Goal: Information Seeking & Learning: Learn about a topic

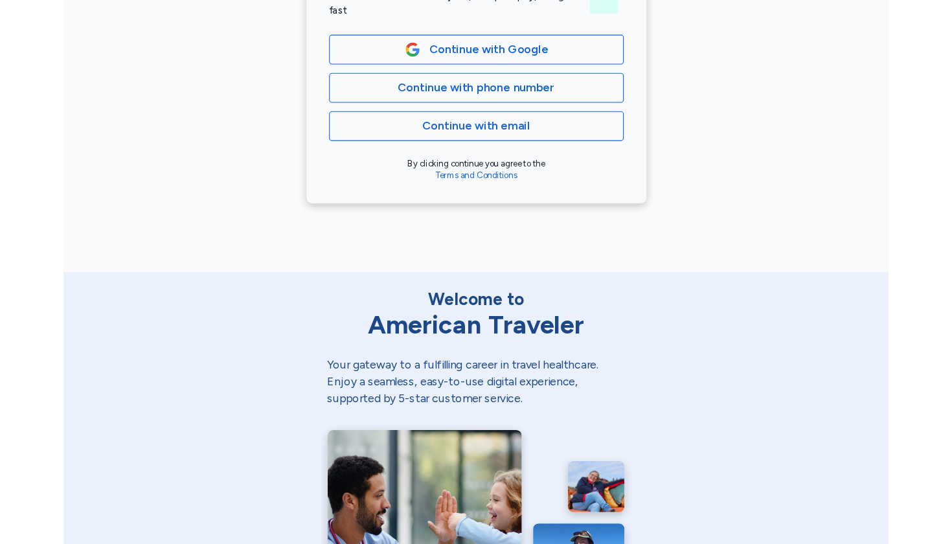
scroll to position [383, 0]
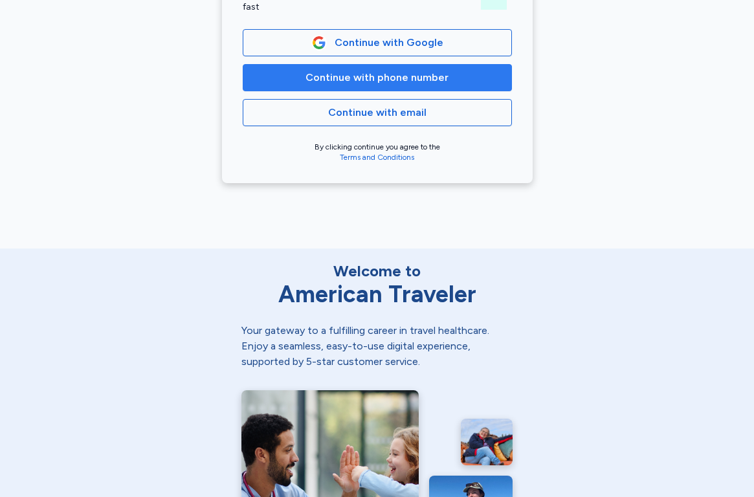
click at [446, 76] on span "Continue with phone number" at bounding box center [377, 78] width 143 height 16
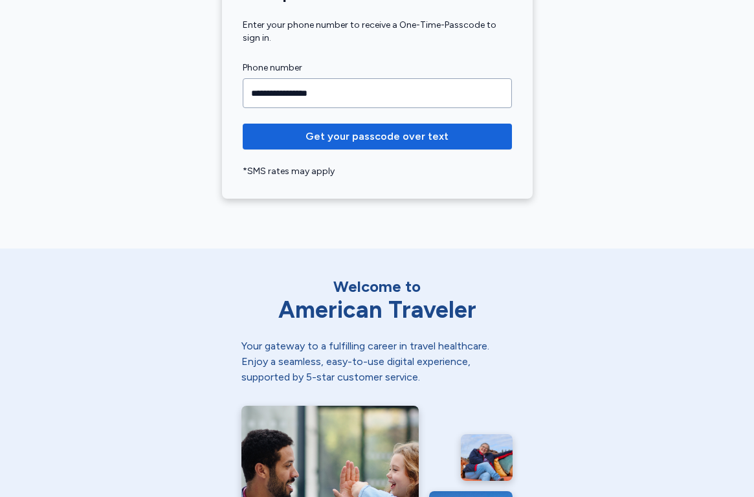
type input "**********"
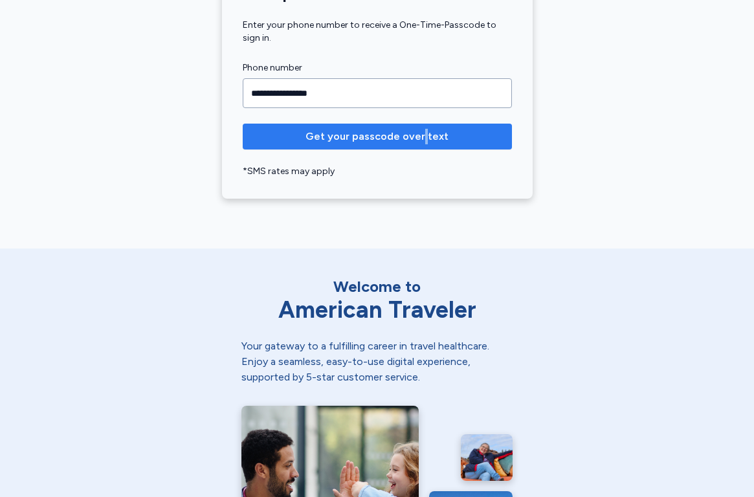
click at [42, 0] on html "**********" at bounding box center [377, 248] width 754 height 497
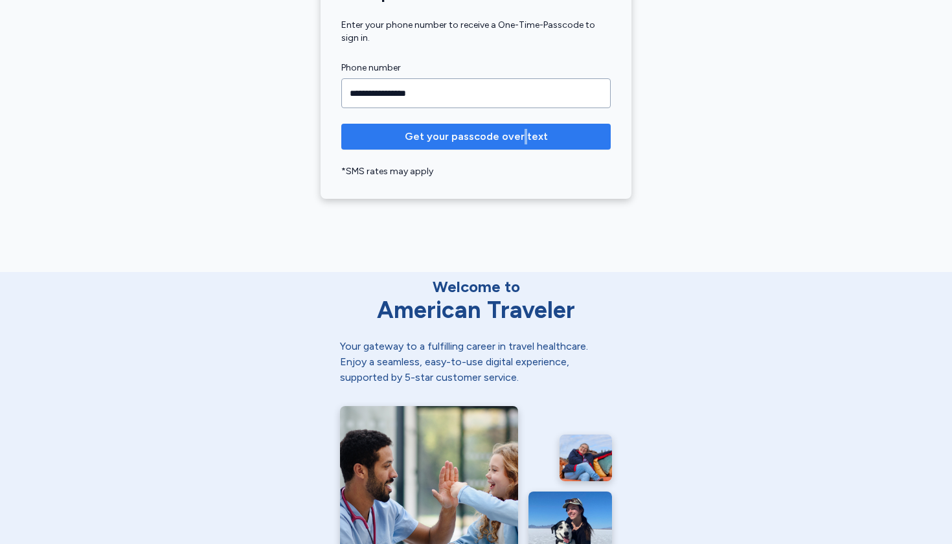
click at [438, 137] on span "Get your passcode over text" at bounding box center [476, 137] width 143 height 16
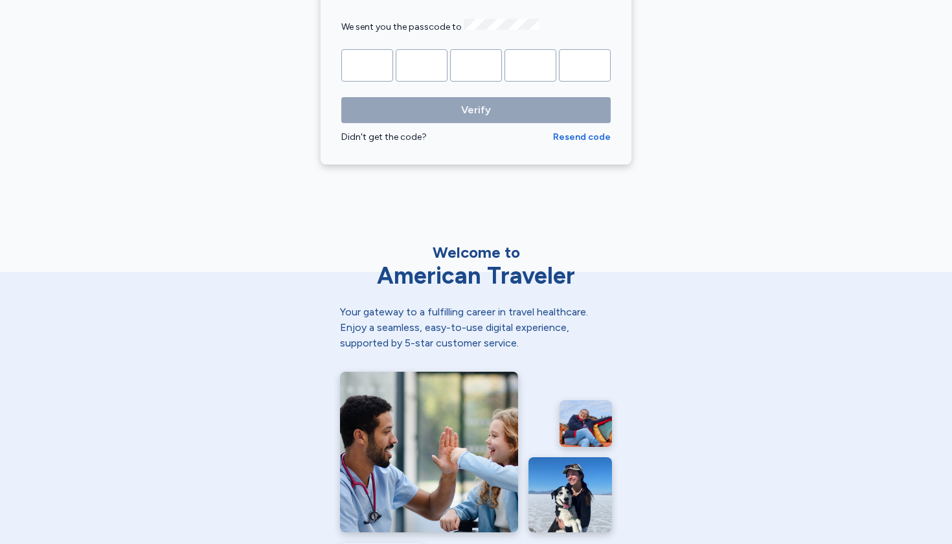
type input "*"
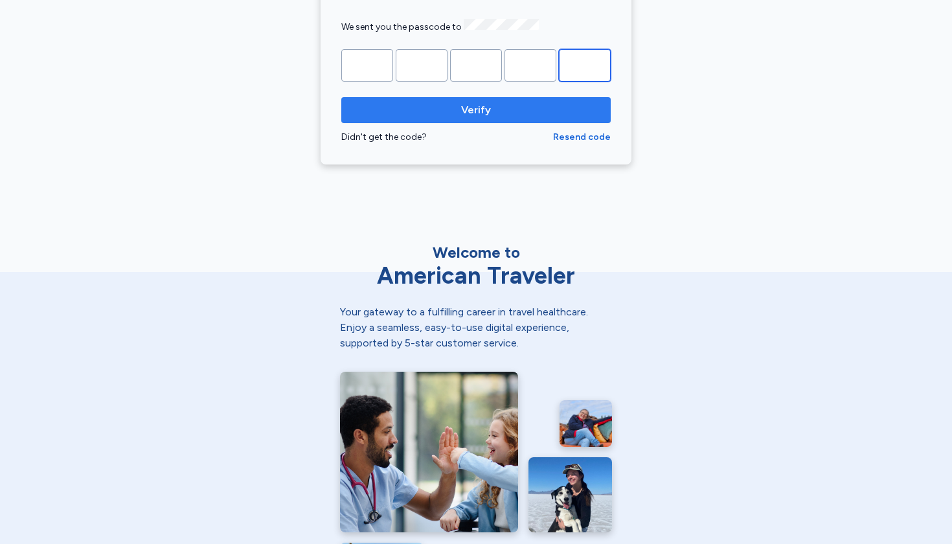
type input "*"
click at [500, 109] on span "Verify" at bounding box center [476, 110] width 249 height 16
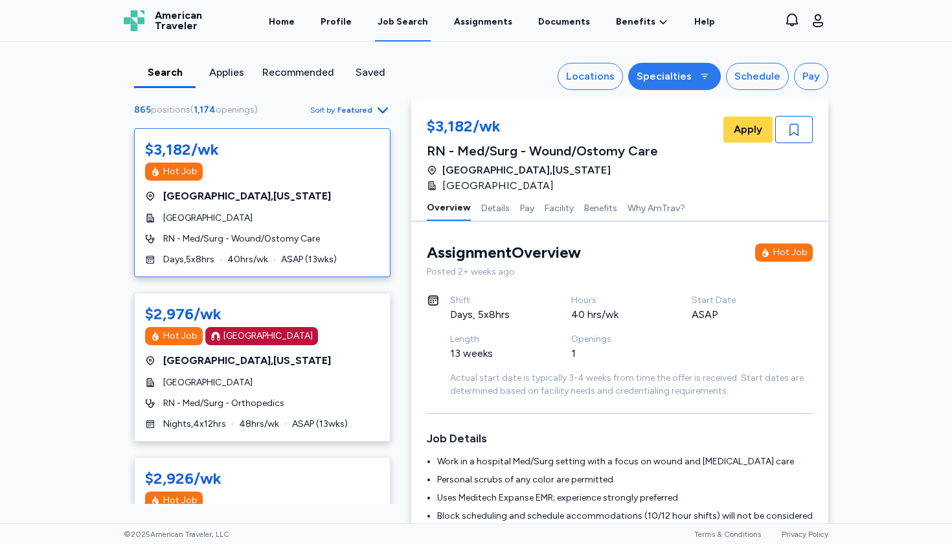
click at [699, 75] on div at bounding box center [705, 77] width 16 height 16
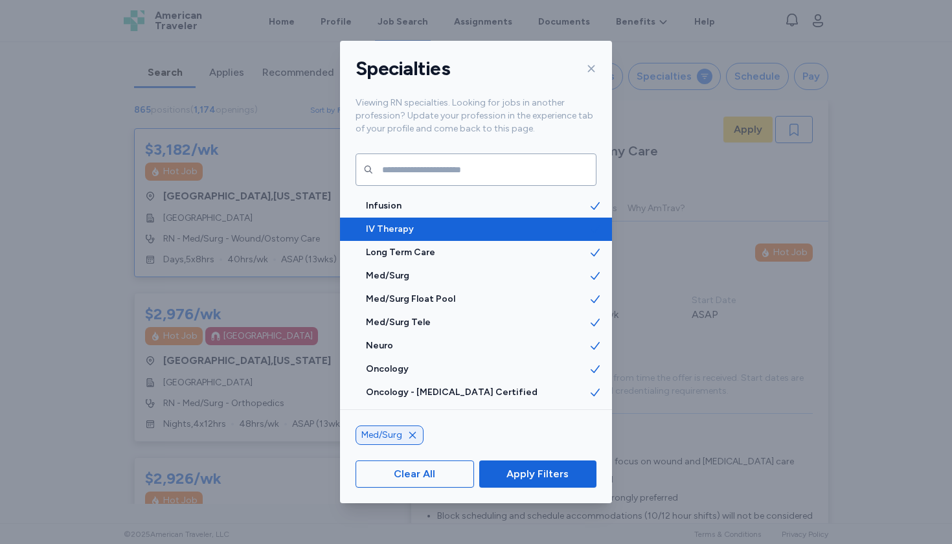
scroll to position [1423, 0]
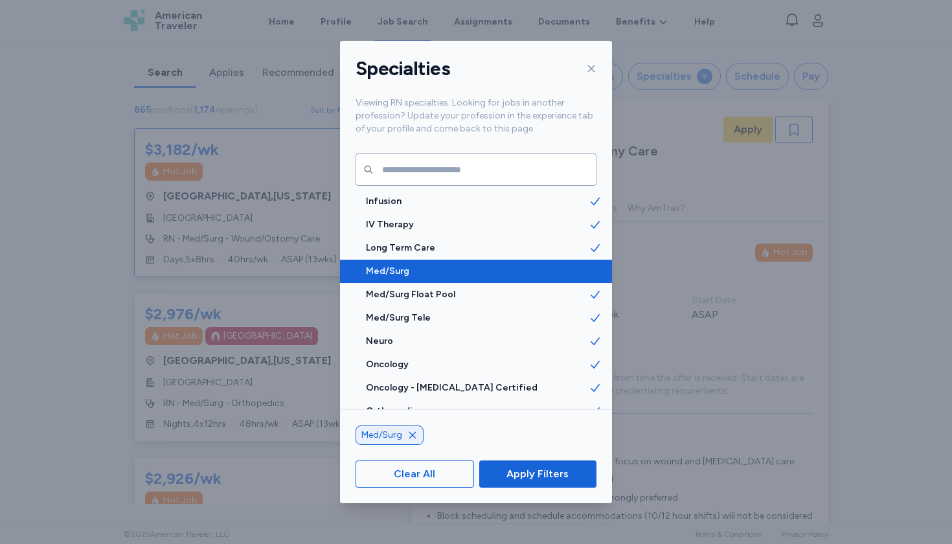
click at [409, 267] on span "Med/Surg" at bounding box center [477, 271] width 223 height 13
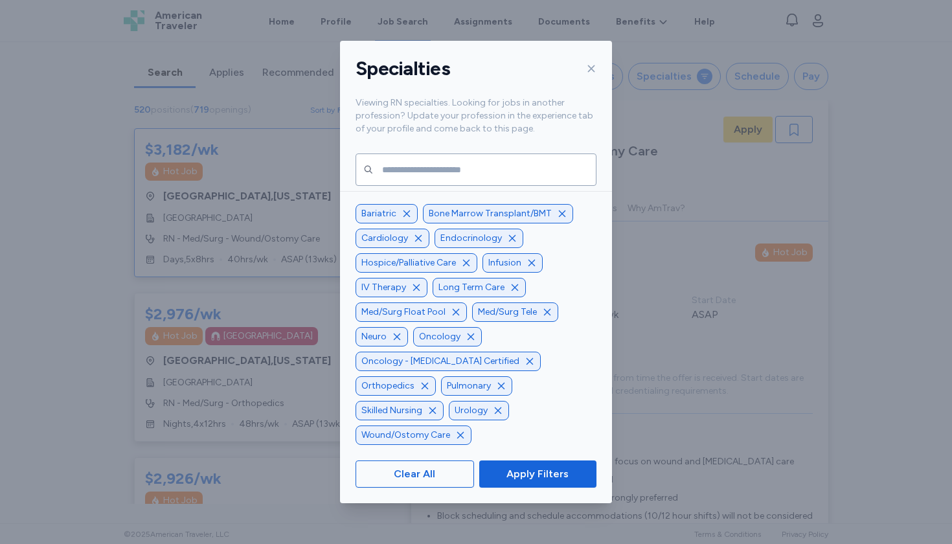
click at [592, 205] on icon at bounding box center [595, 201] width 13 height 13
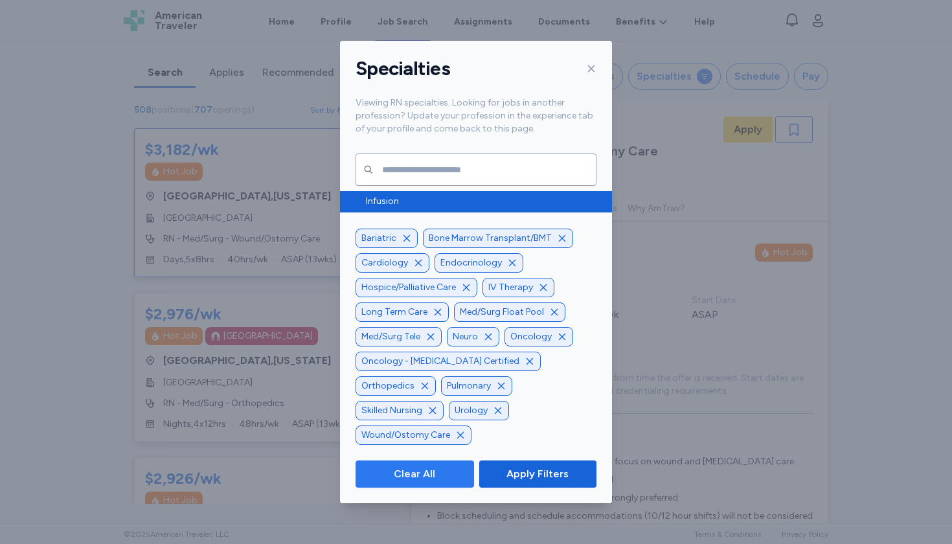
click at [414, 473] on span "Clear All" at bounding box center [414, 474] width 41 height 16
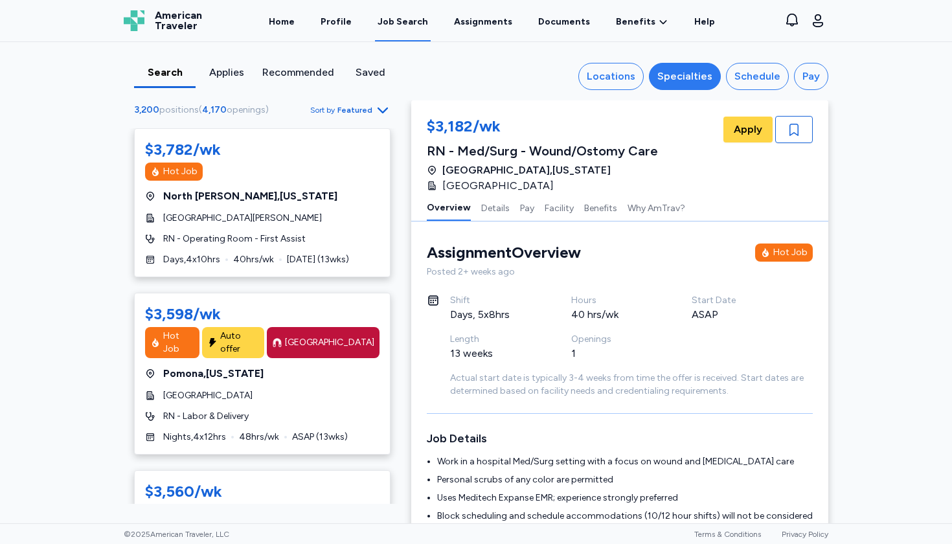
click at [694, 78] on div "Specialties" at bounding box center [684, 77] width 55 height 16
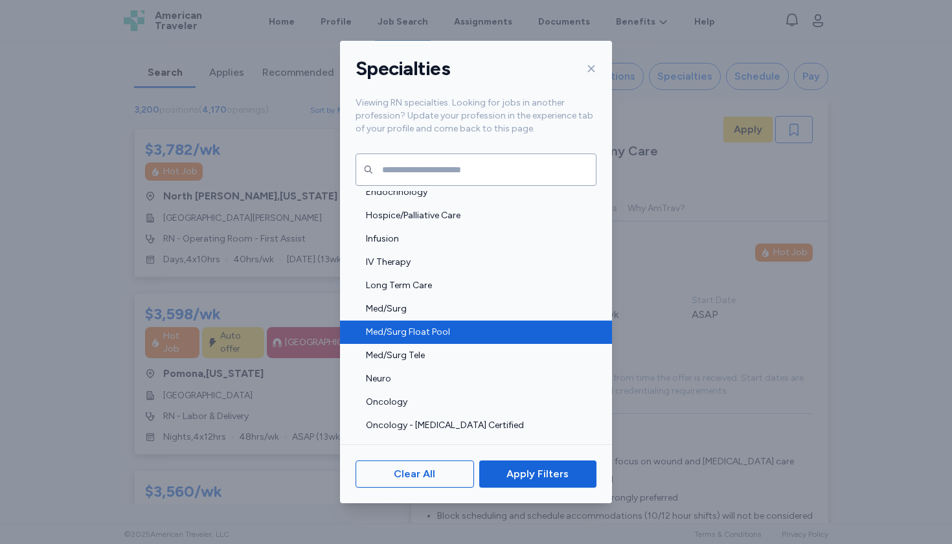
scroll to position [1382, 0]
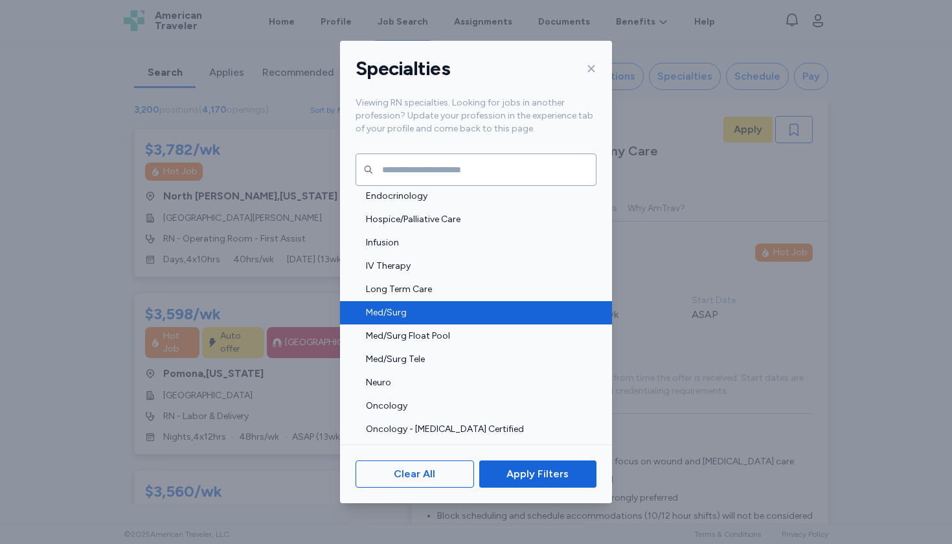
click at [389, 314] on span "Med/Surg" at bounding box center [477, 312] width 223 height 13
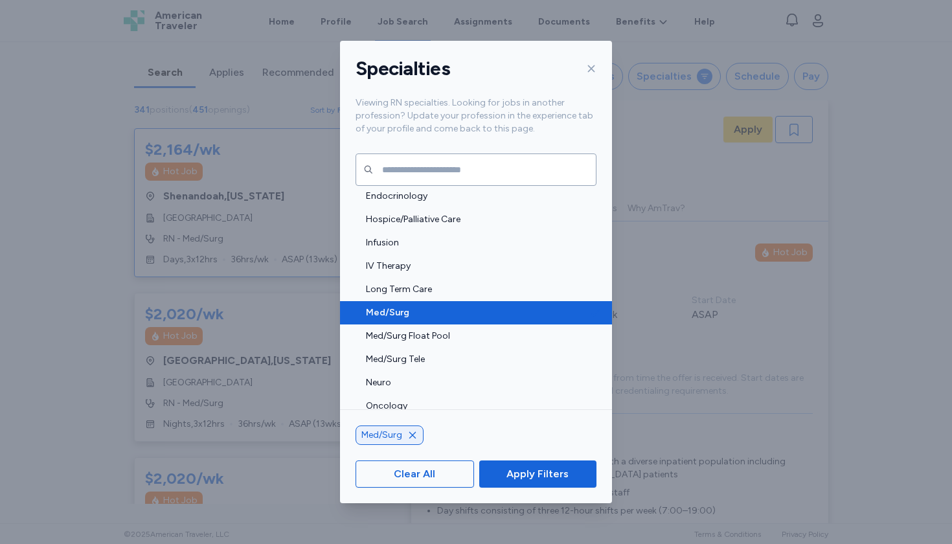
scroll to position [1, 0]
click at [380, 310] on span "Med/Surg" at bounding box center [477, 312] width 223 height 13
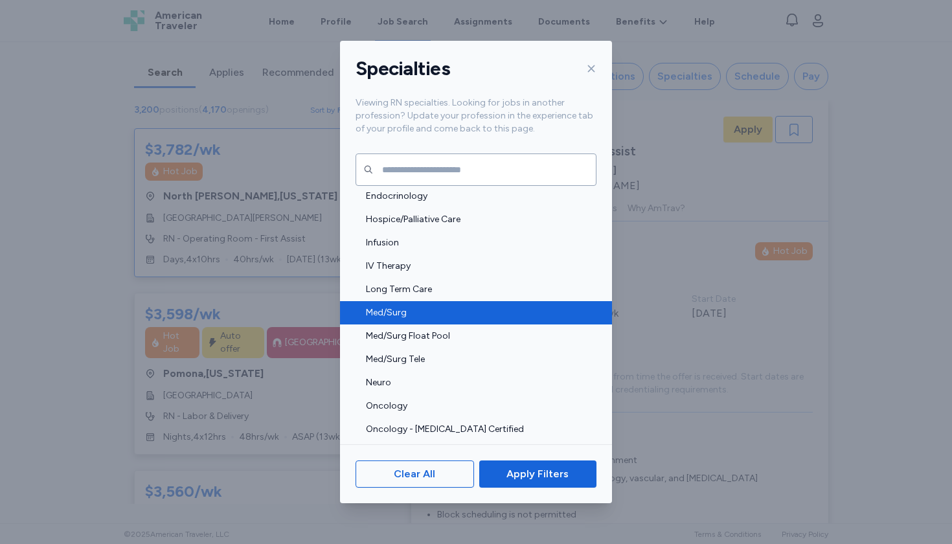
click at [398, 310] on span "Med/Surg" at bounding box center [477, 312] width 223 height 13
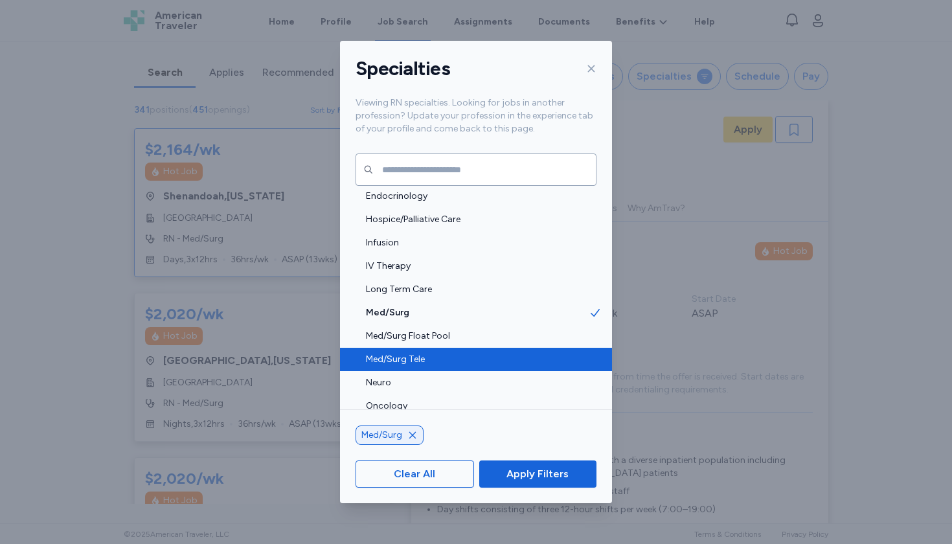
click at [416, 357] on span "Med/Surg Tele" at bounding box center [477, 359] width 223 height 13
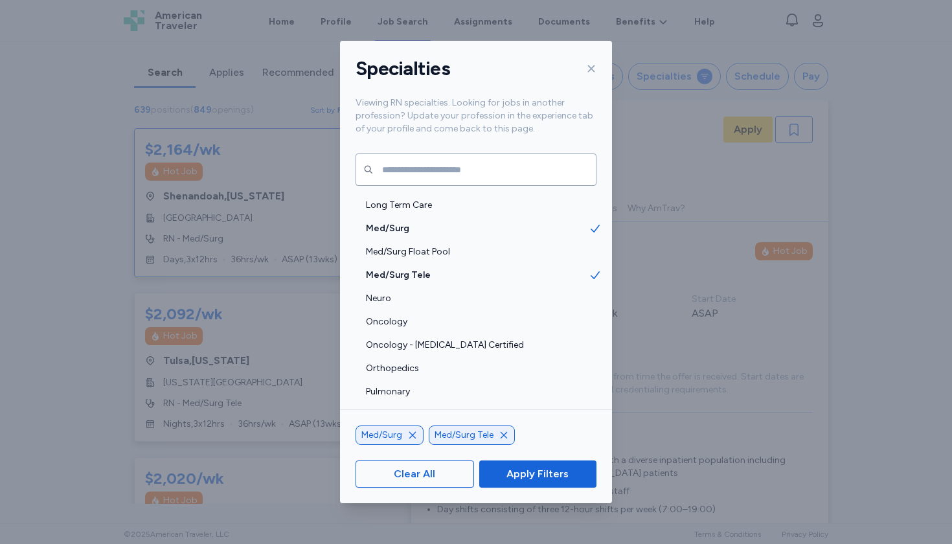
scroll to position [1467, 0]
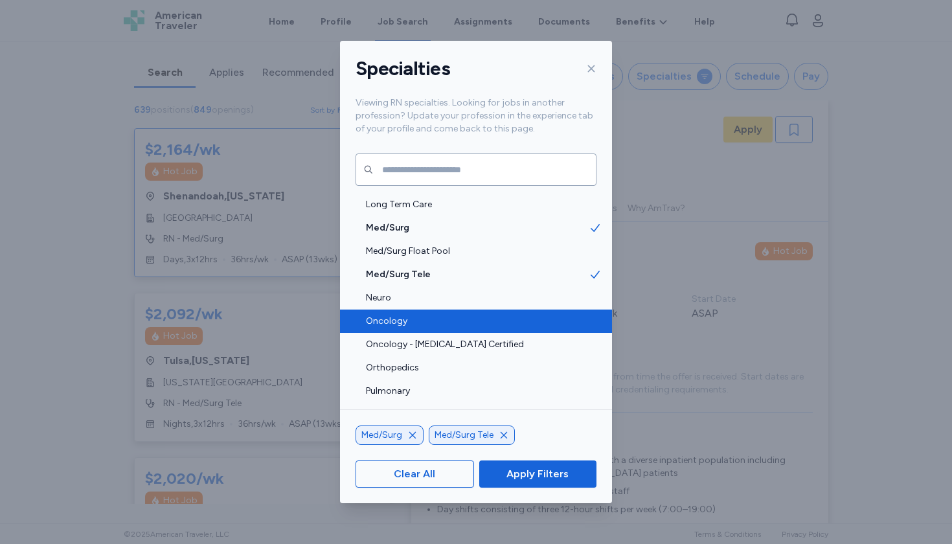
click at [392, 319] on span "Oncology" at bounding box center [477, 321] width 223 height 13
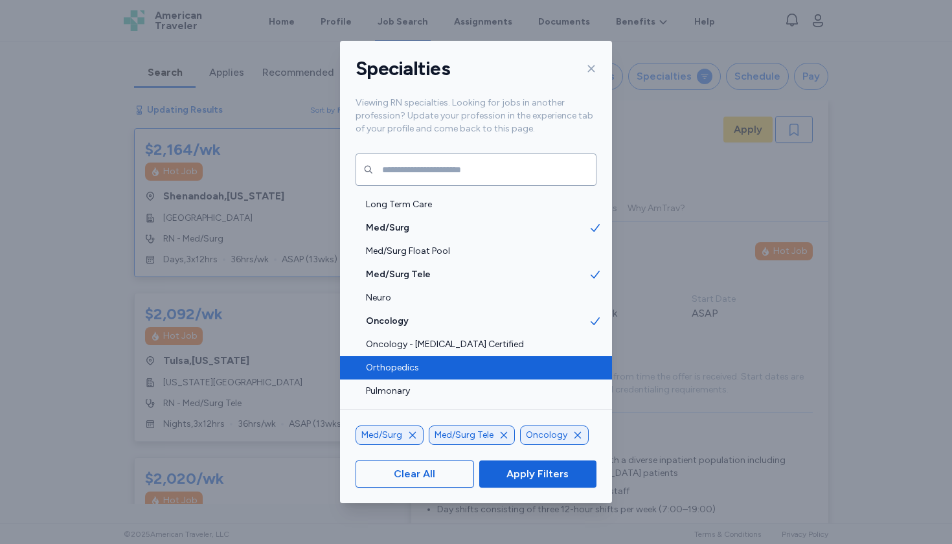
click at [392, 367] on span "Orthopedics" at bounding box center [477, 367] width 223 height 13
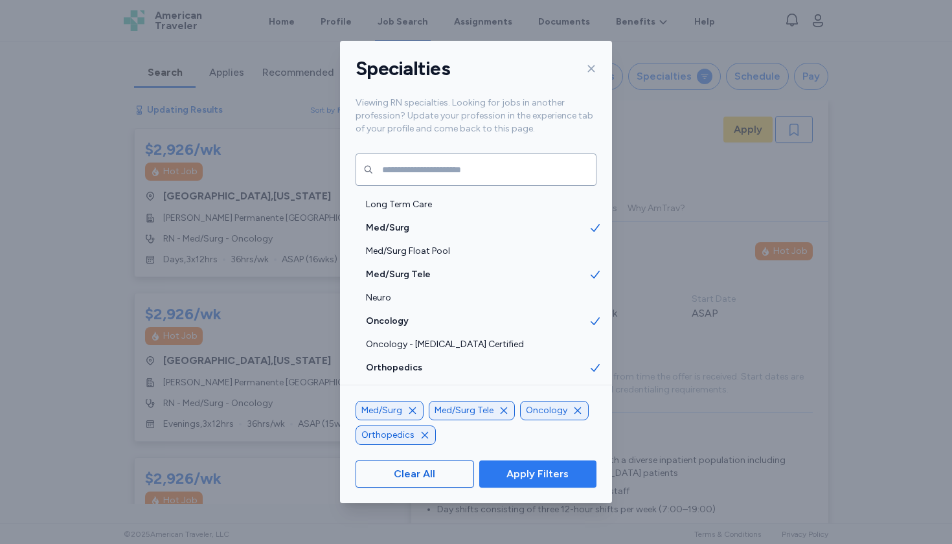
click at [529, 473] on span "Apply Filters" at bounding box center [537, 474] width 62 height 16
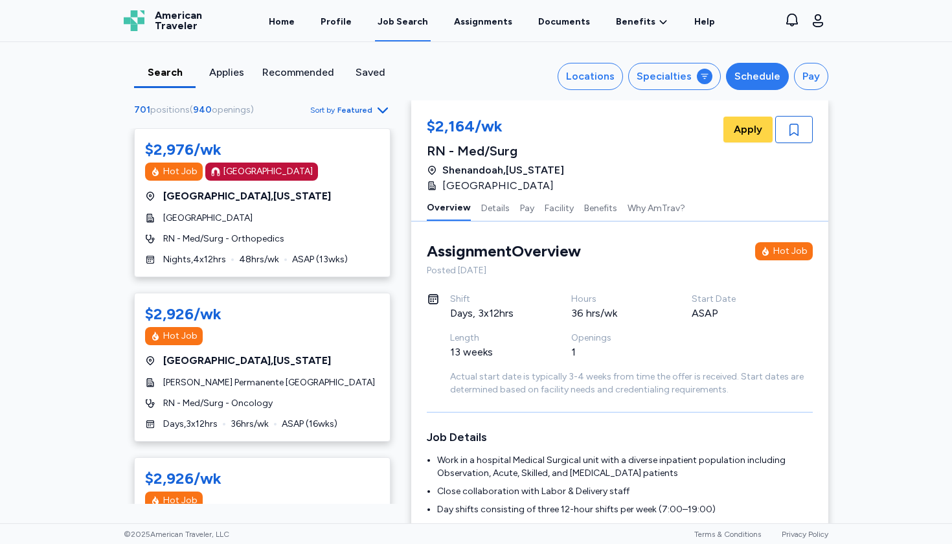
click at [751, 75] on div "Schedule" at bounding box center [757, 77] width 46 height 16
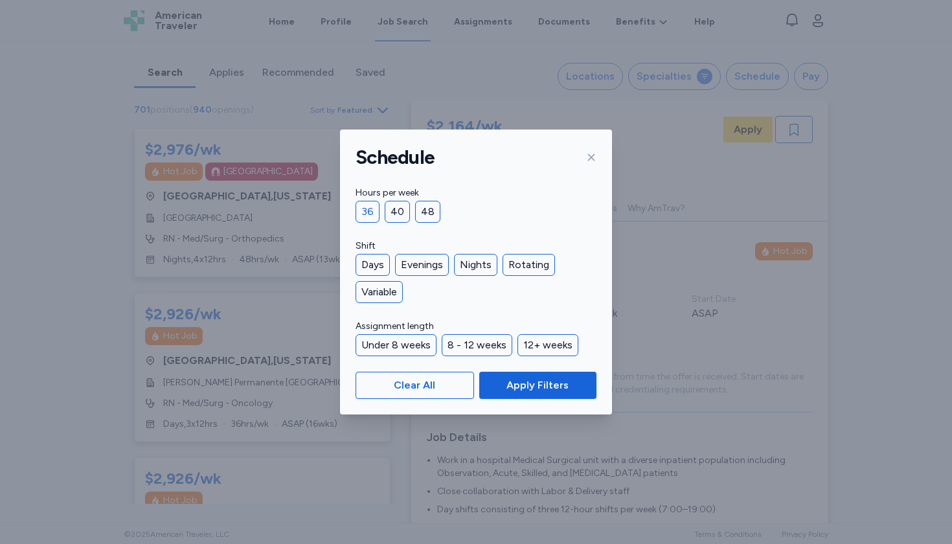
click at [367, 210] on div "36" at bounding box center [368, 212] width 24 height 22
click at [369, 262] on div "Days" at bounding box center [373, 265] width 34 height 22
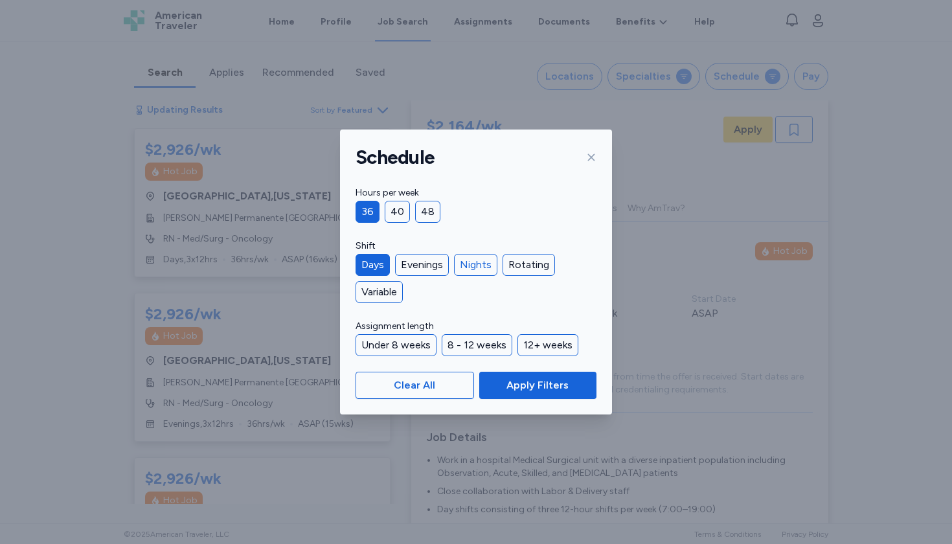
click at [477, 262] on div "Nights" at bounding box center [475, 265] width 43 height 22
click at [527, 389] on span "Apply Filters" at bounding box center [537, 386] width 62 height 16
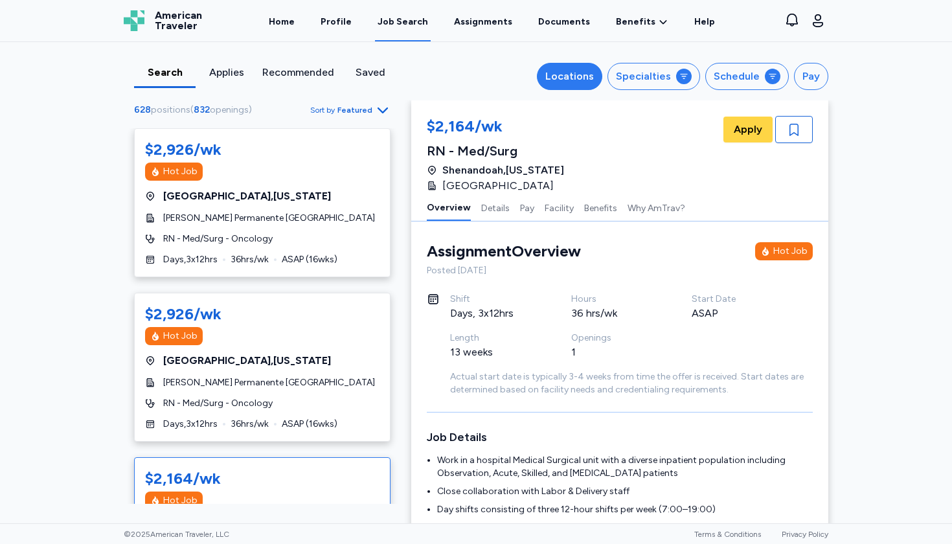
click at [593, 76] on div "Locations" at bounding box center [569, 77] width 49 height 16
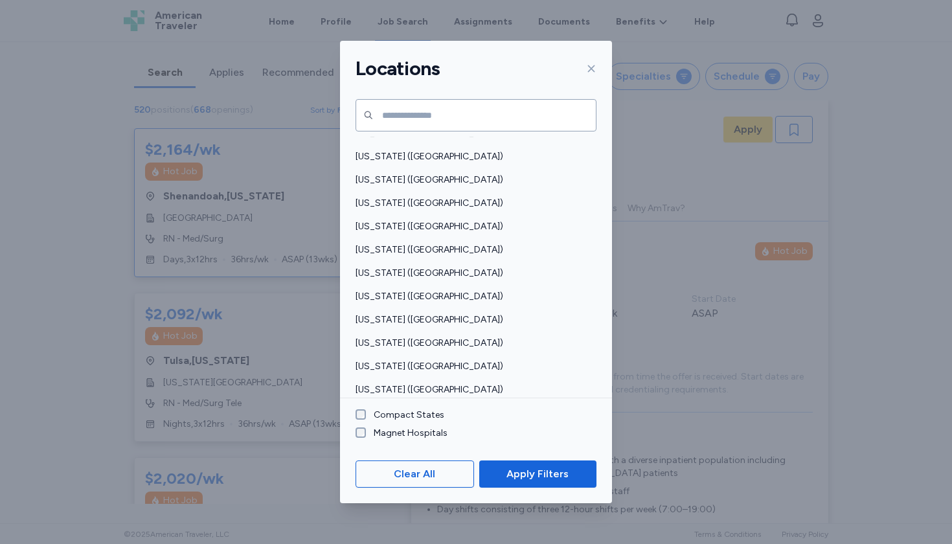
scroll to position [638, 0]
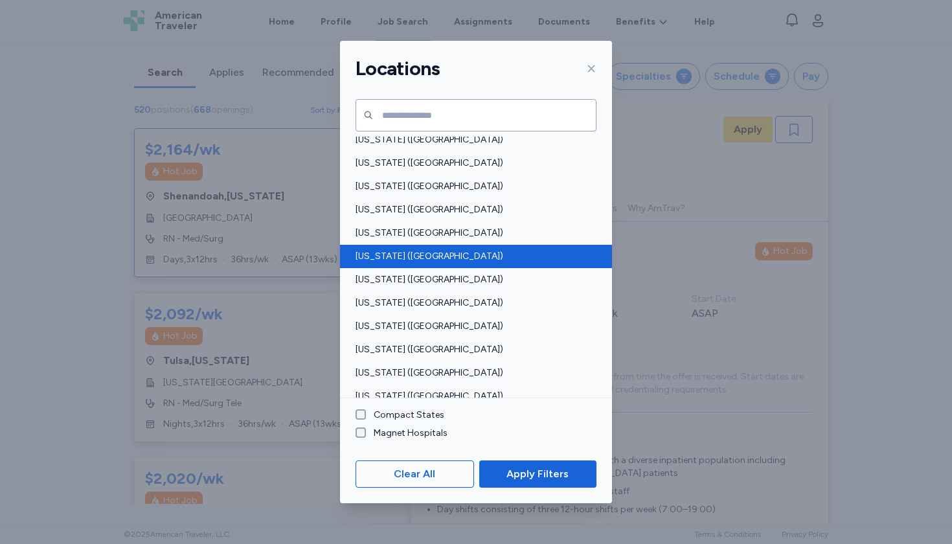
click at [406, 257] on span "[US_STATE] ([GEOGRAPHIC_DATA])" at bounding box center [472, 256] width 233 height 13
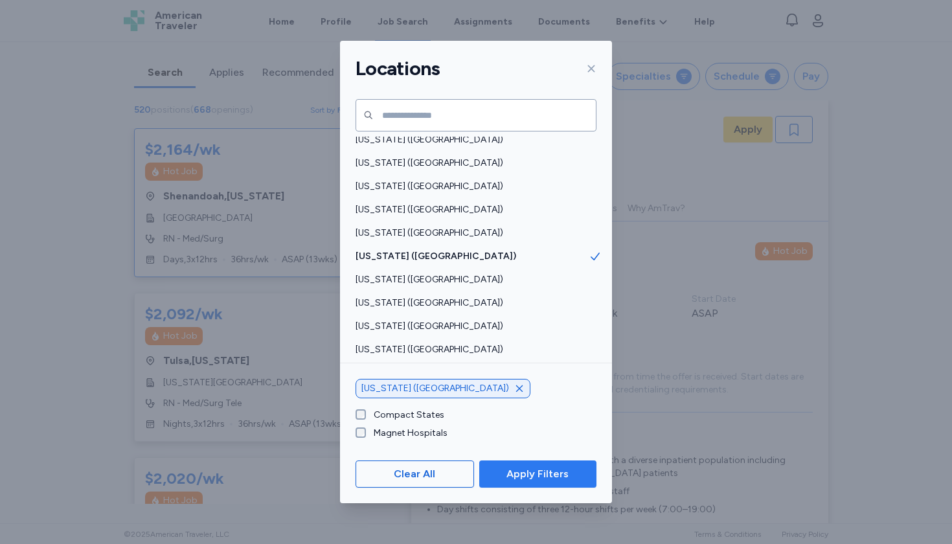
click at [514, 473] on span "Apply Filters" at bounding box center [537, 474] width 62 height 16
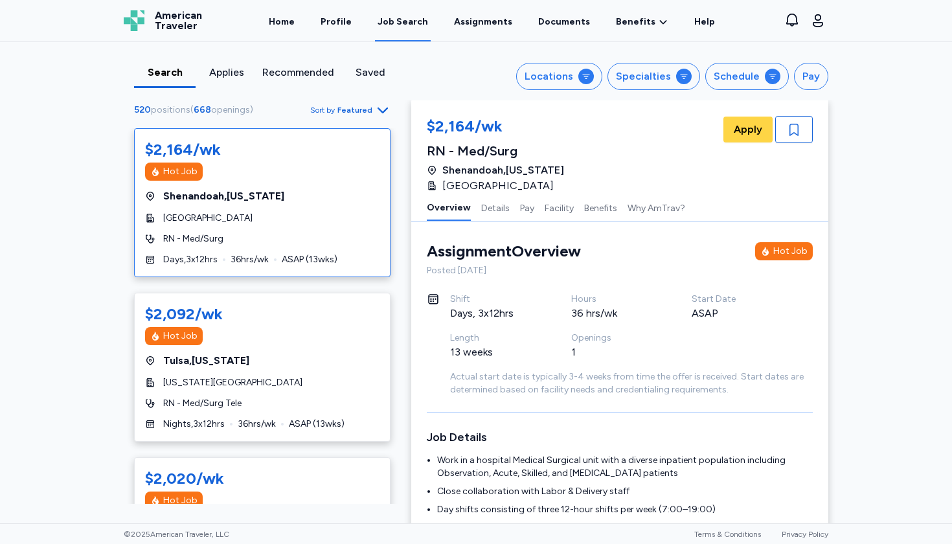
click at [381, 108] on icon "button" at bounding box center [383, 110] width 16 height 16
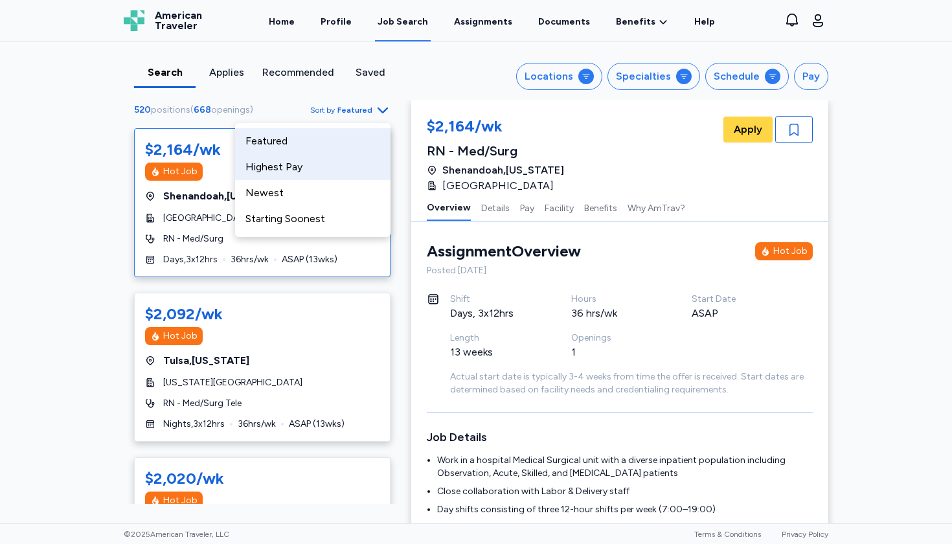
click at [314, 165] on div "Highest Pay" at bounding box center [312, 167] width 155 height 26
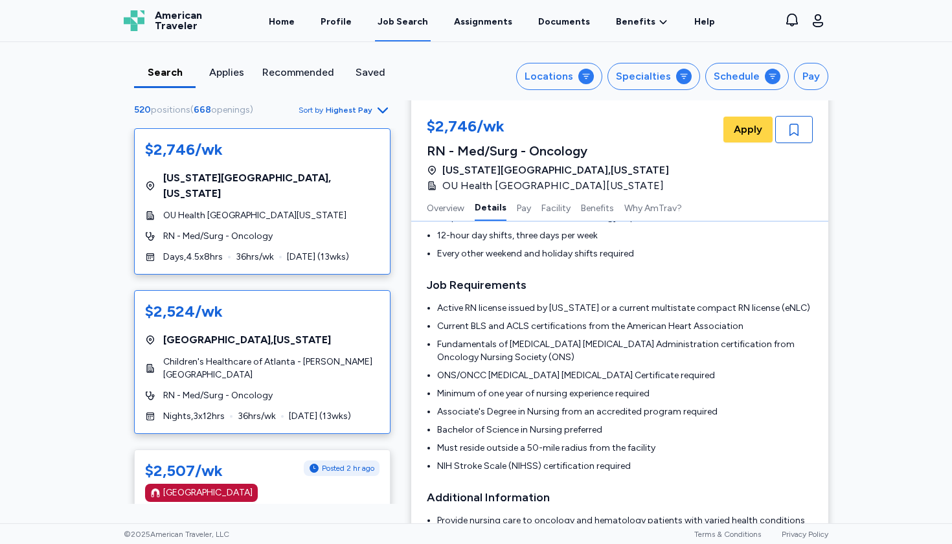
click at [280, 301] on div "$2,524/wk" at bounding box center [262, 311] width 234 height 21
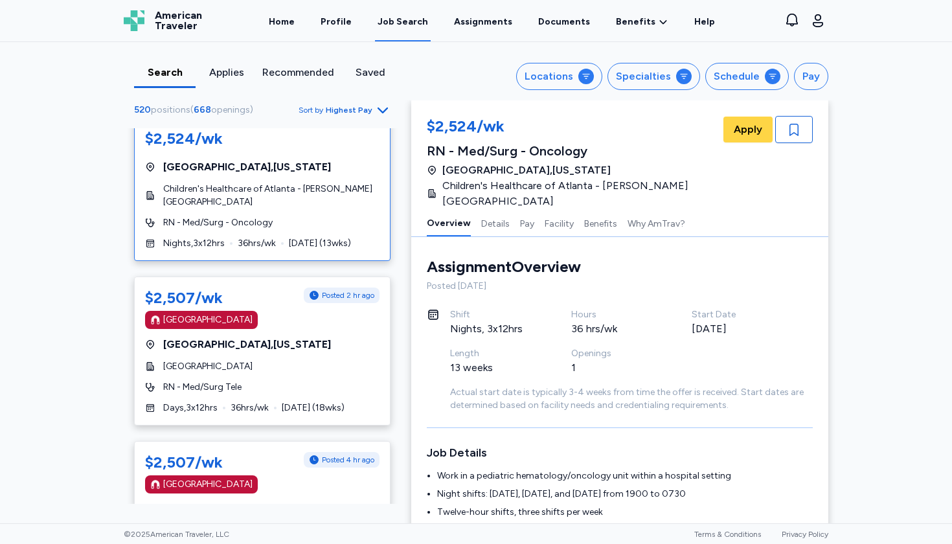
scroll to position [182, 0]
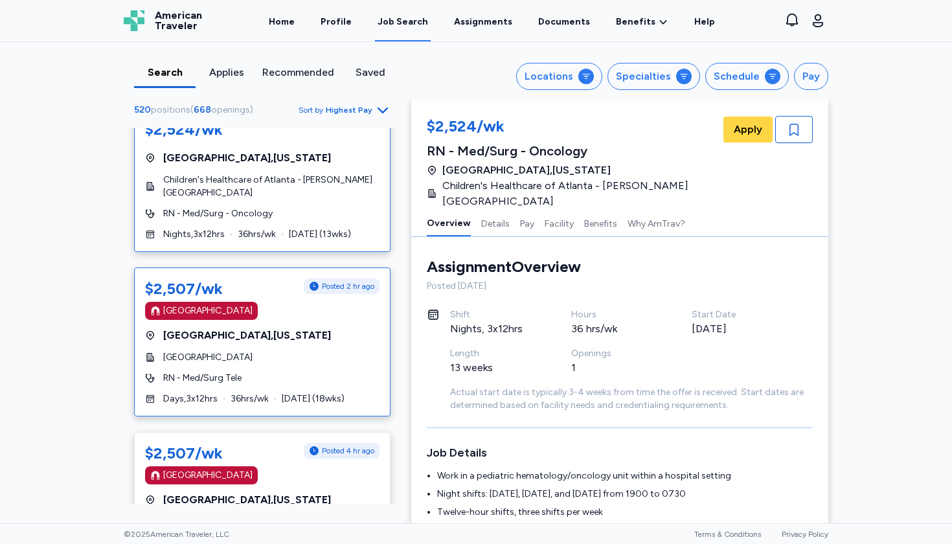
click at [267, 328] on div "[GEOGRAPHIC_DATA] , [US_STATE]" at bounding box center [262, 336] width 234 height 16
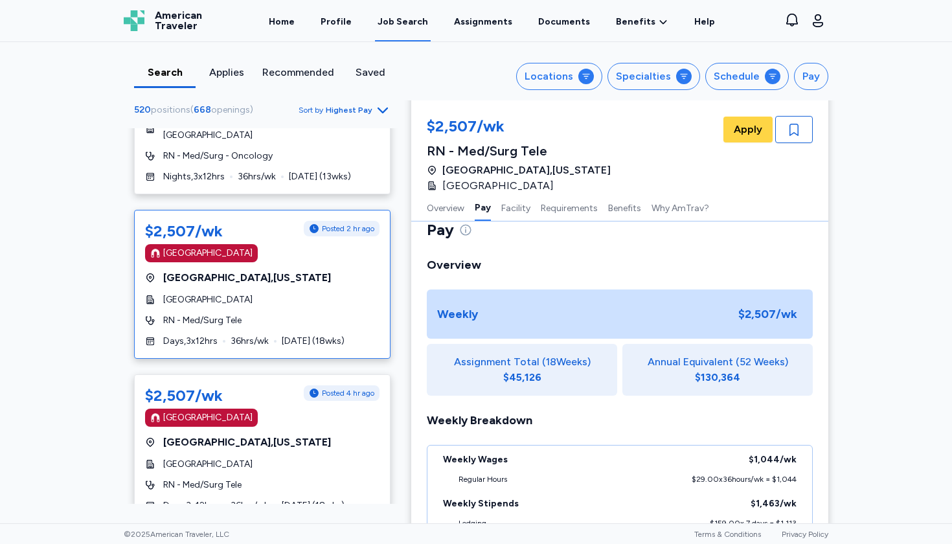
click at [27, 424] on div "Search Applies Recommended Saved Locations Specialties Schedule Pay 520 positio…" at bounding box center [476, 282] width 952 height 481
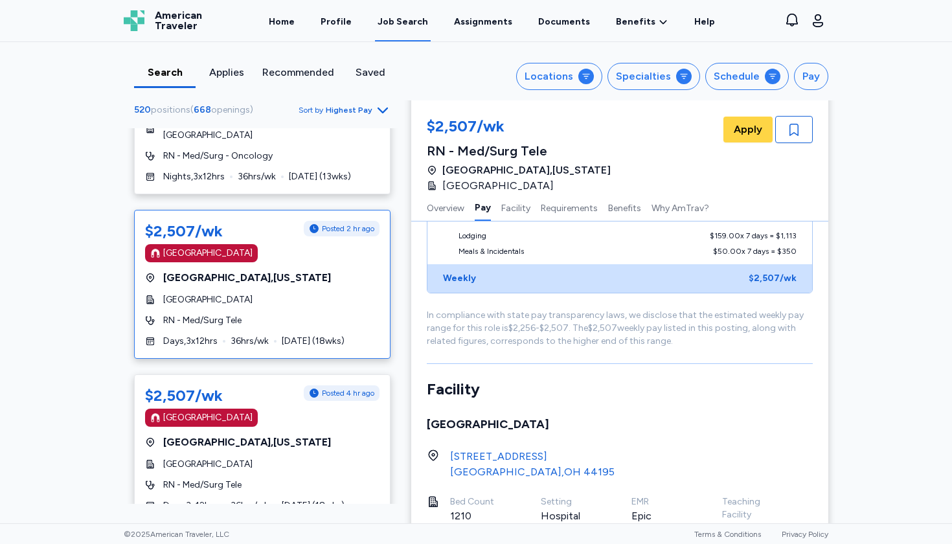
scroll to position [517, 0]
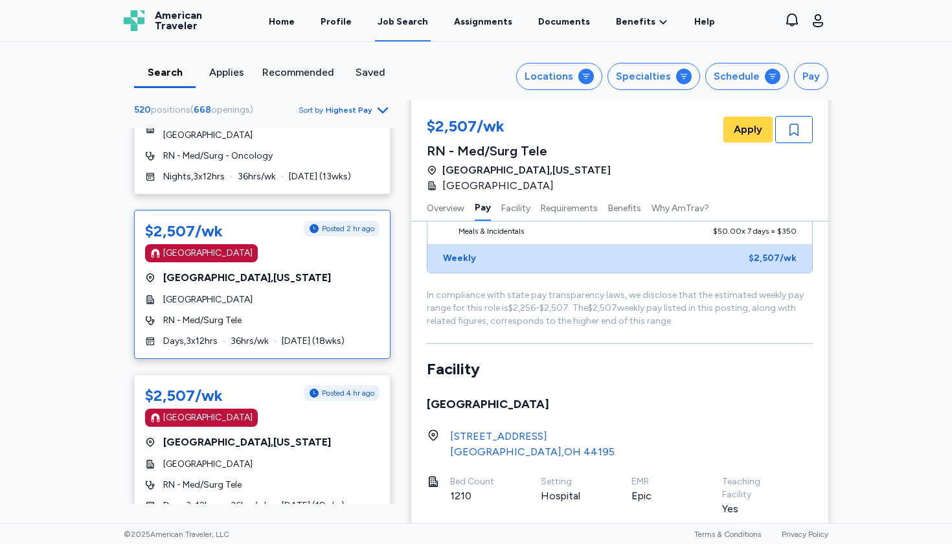
click at [91, 390] on div "Search Applies Recommended Saved Locations Specialties Schedule Pay 520 positio…" at bounding box center [476, 282] width 952 height 481
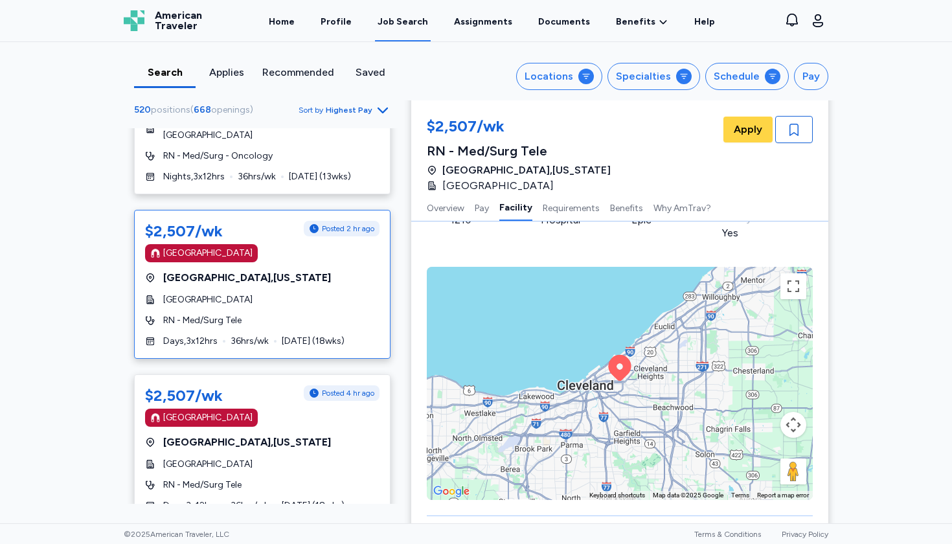
scroll to position [796, 0]
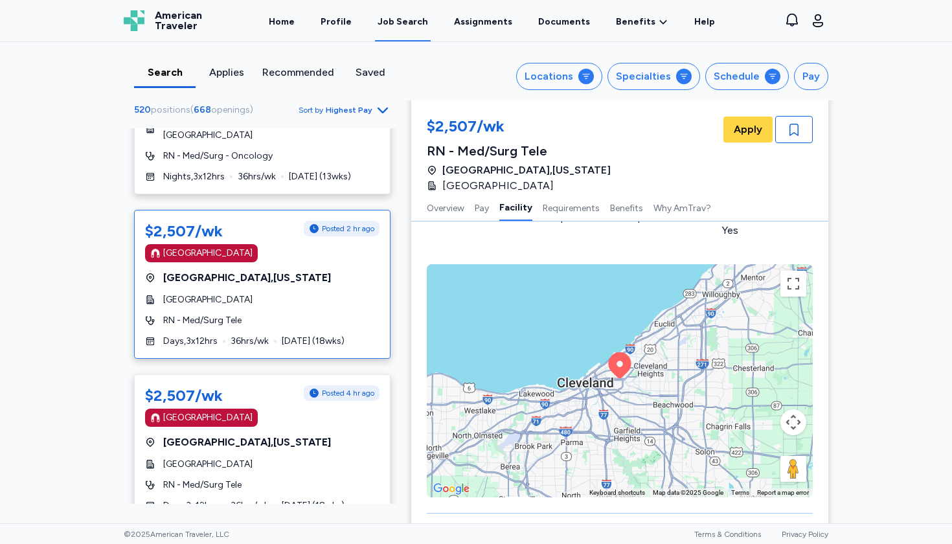
click at [107, 330] on div "Search Applies Recommended Saved Locations Specialties Schedule Pay 520 positio…" at bounding box center [476, 282] width 952 height 481
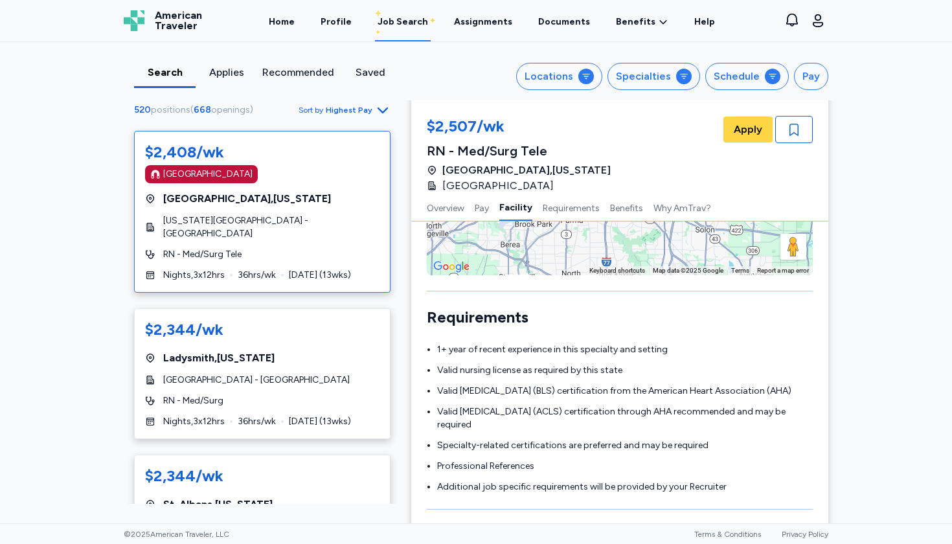
scroll to position [4333, 0]
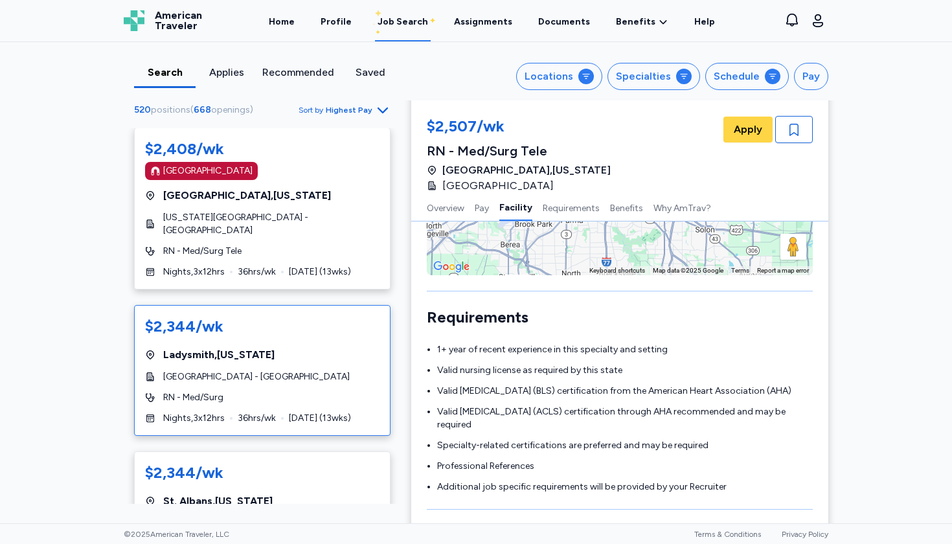
click at [277, 347] on div "[GEOGRAPHIC_DATA] , [US_STATE]" at bounding box center [262, 355] width 234 height 16
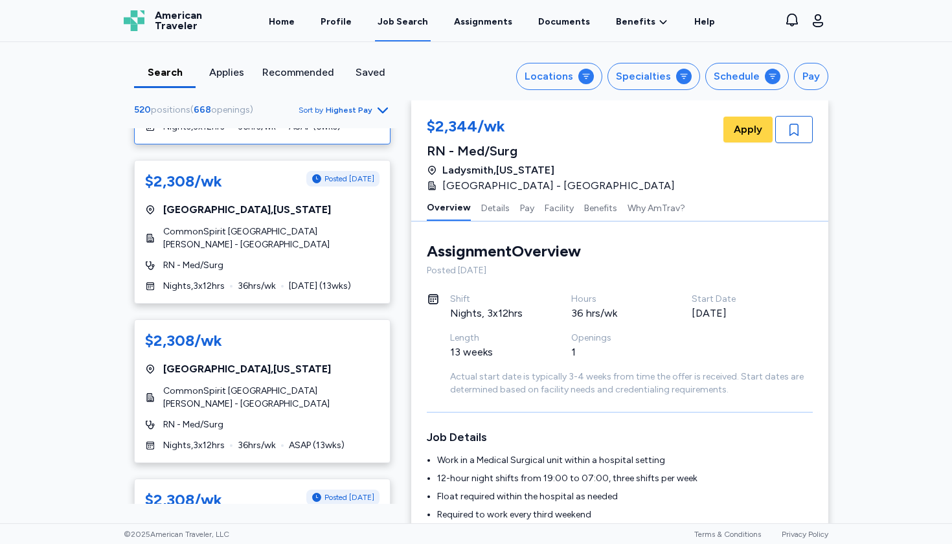
scroll to position [4914, 0]
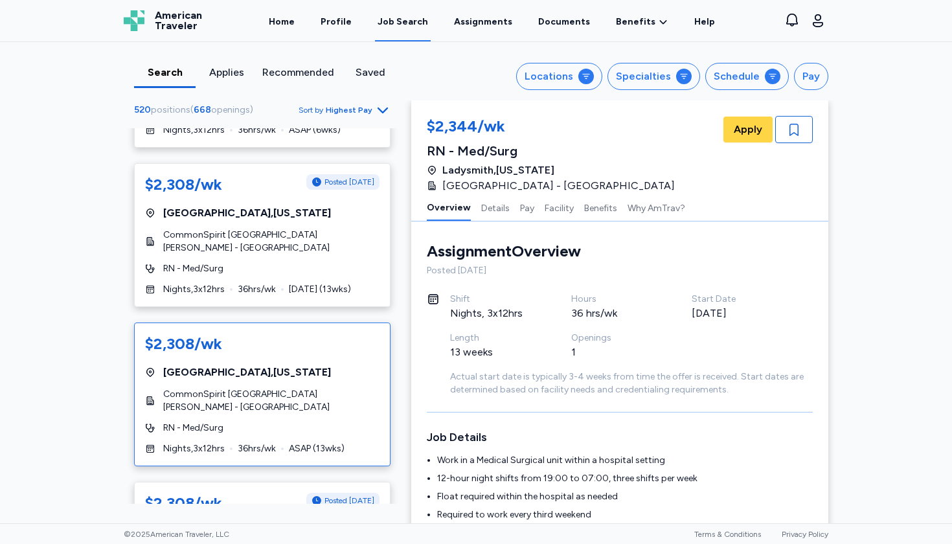
click at [277, 365] on div "[GEOGRAPHIC_DATA] , [US_STATE]" at bounding box center [262, 373] width 234 height 16
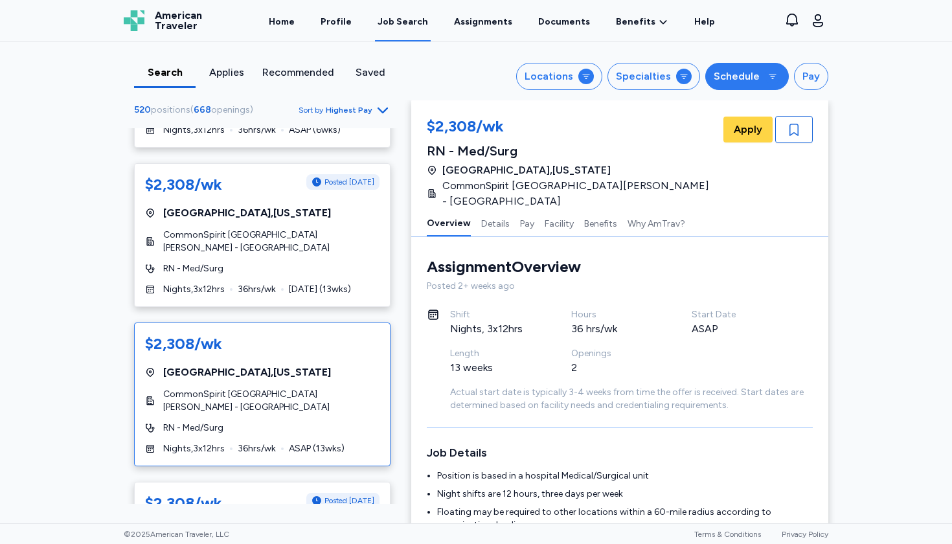
click at [768, 71] on icon at bounding box center [772, 76] width 10 height 10
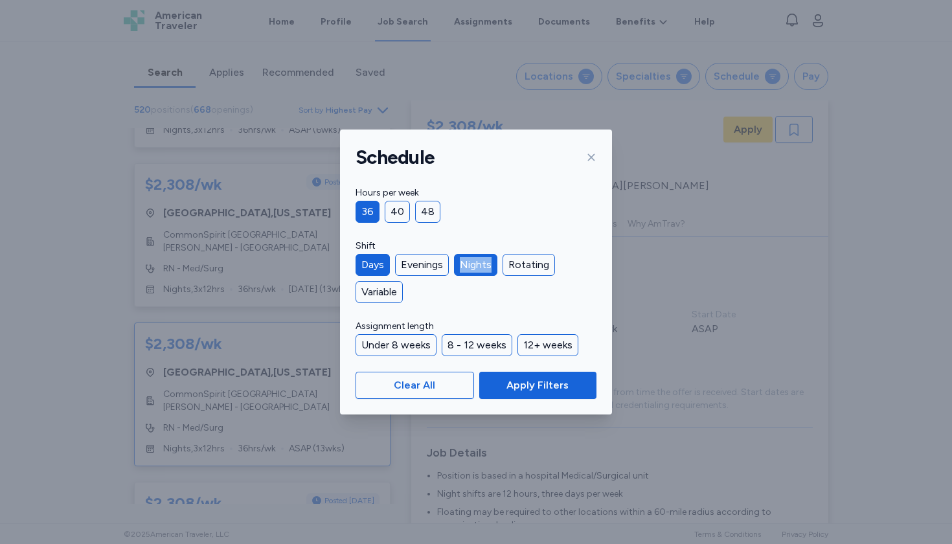
click at [467, 260] on div "Nights" at bounding box center [475, 265] width 43 height 22
click at [517, 386] on span "Apply Filters" at bounding box center [537, 386] width 62 height 16
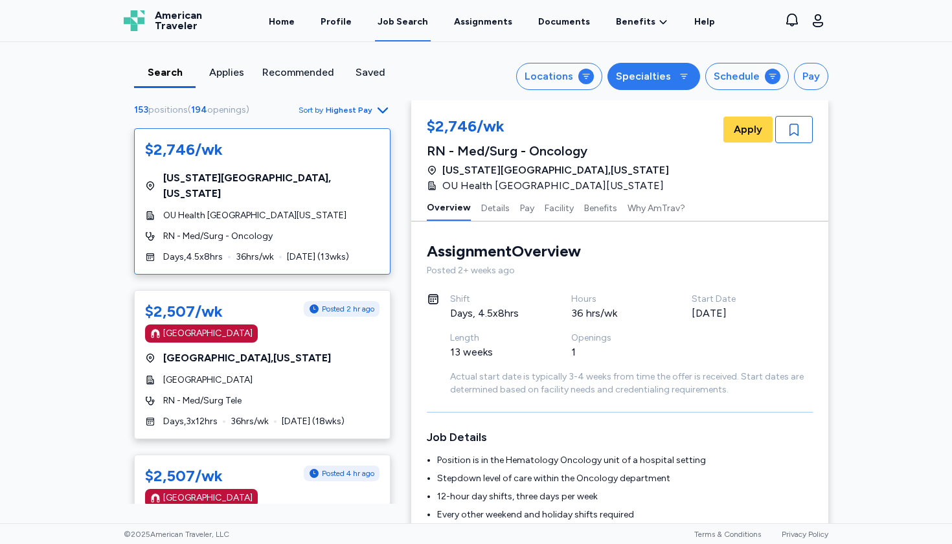
click at [655, 77] on div "Specialties" at bounding box center [643, 77] width 55 height 16
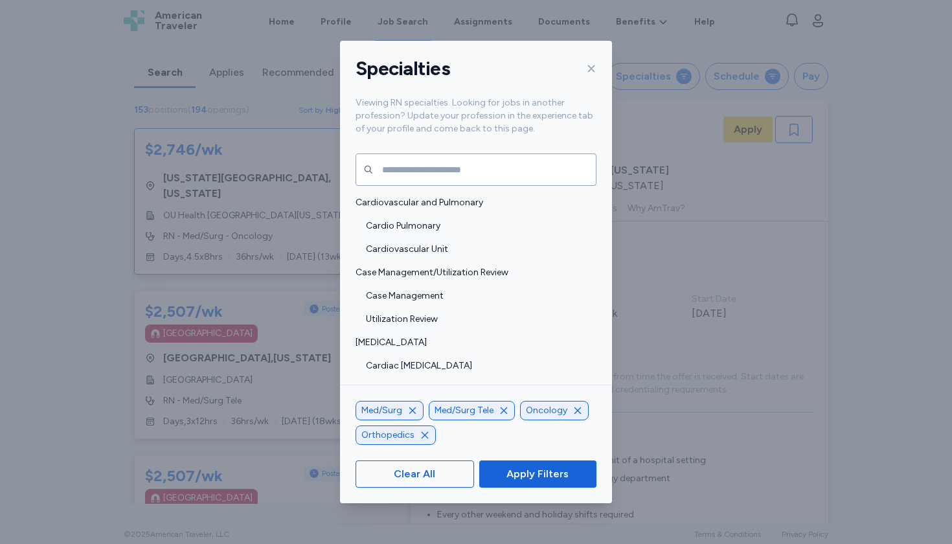
click at [575, 411] on icon "button" at bounding box center [577, 410] width 6 height 6
click at [526, 478] on span "Apply Filters" at bounding box center [537, 474] width 62 height 16
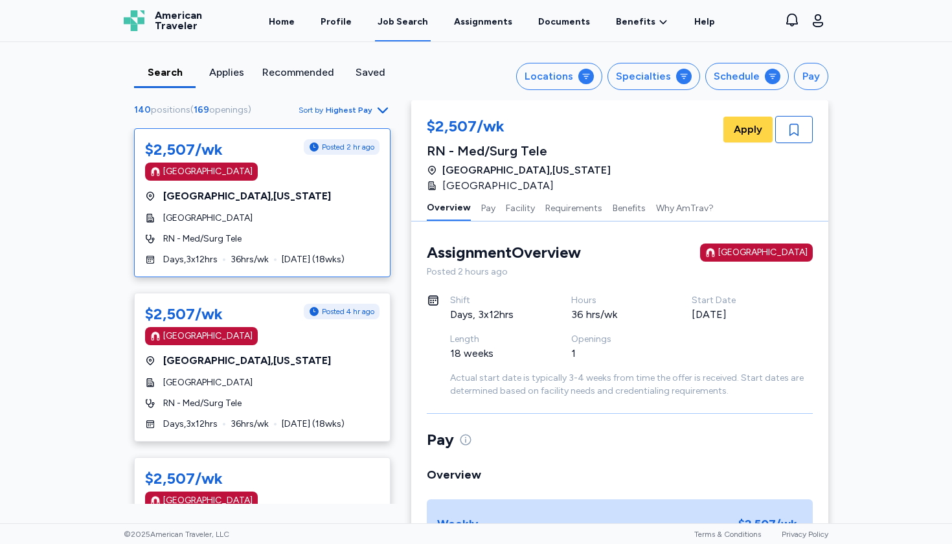
click at [735, 198] on div "Overview Pay Facility Requirements Benefits Why AmTrav?" at bounding box center [619, 208] width 417 height 28
